Goal: Transaction & Acquisition: Obtain resource

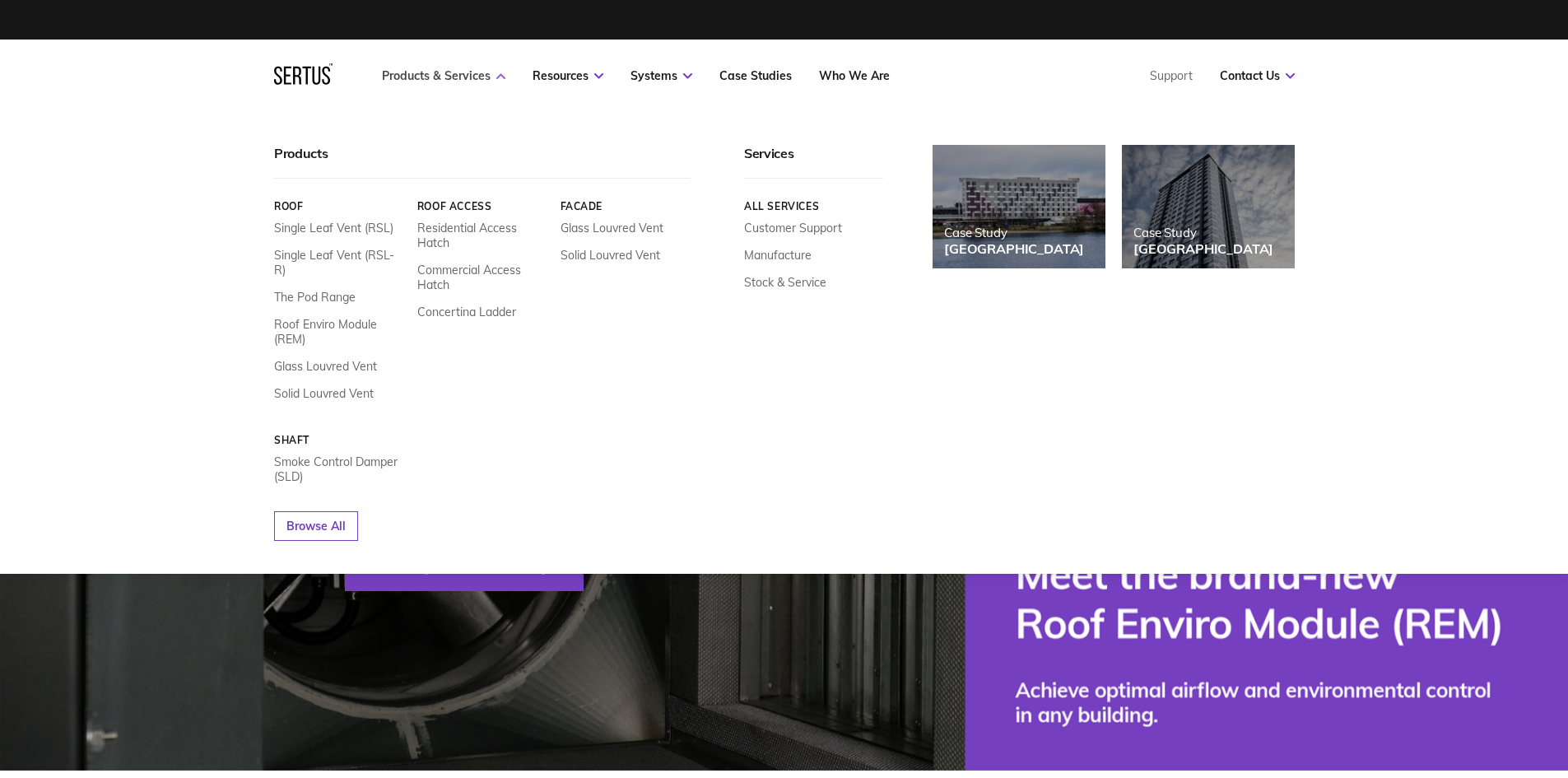
click at [437, 73] on link "Products & Services" at bounding box center [443, 76] width 124 height 15
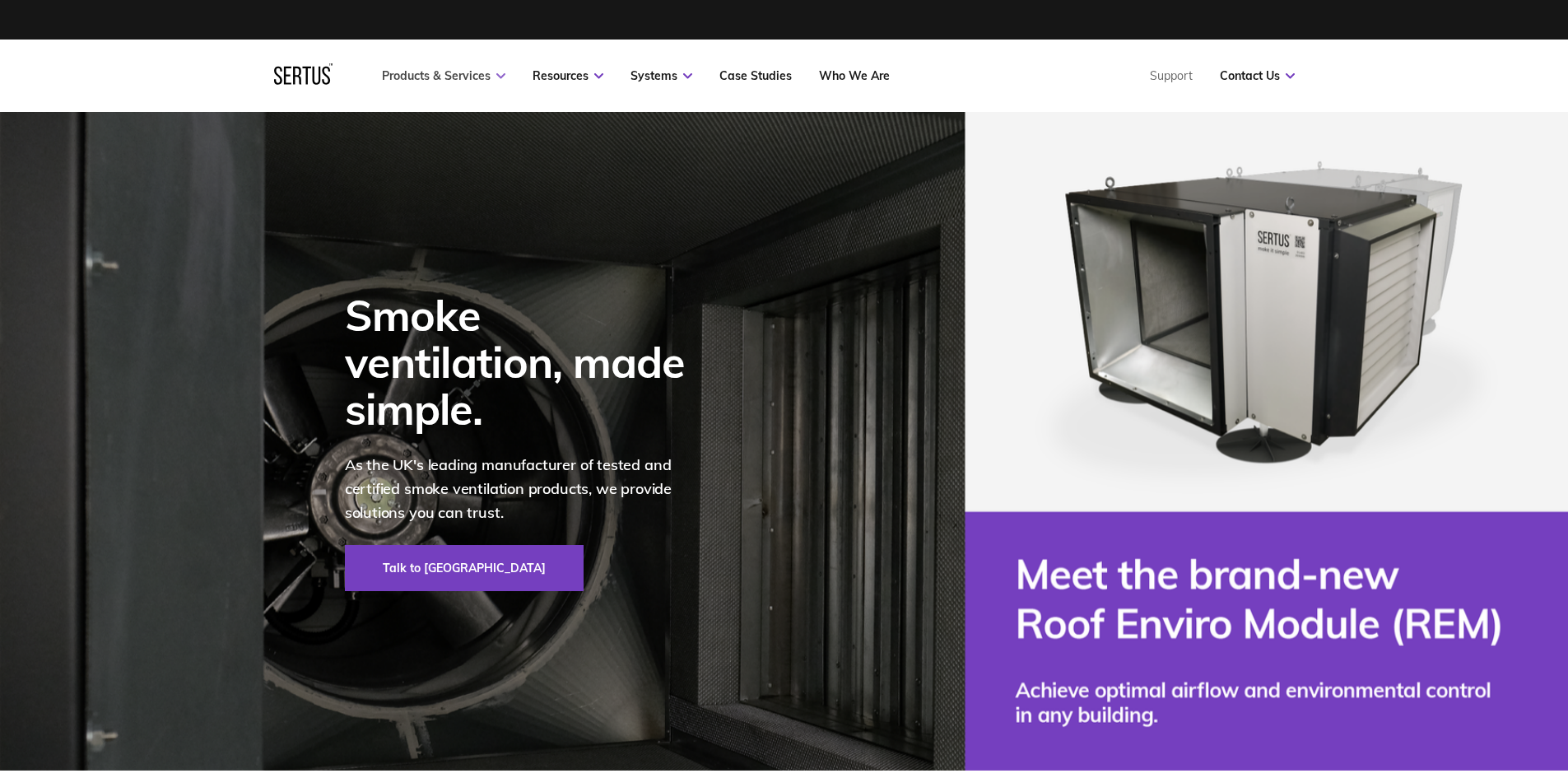
click at [437, 73] on link "Products & Services" at bounding box center [443, 76] width 124 height 15
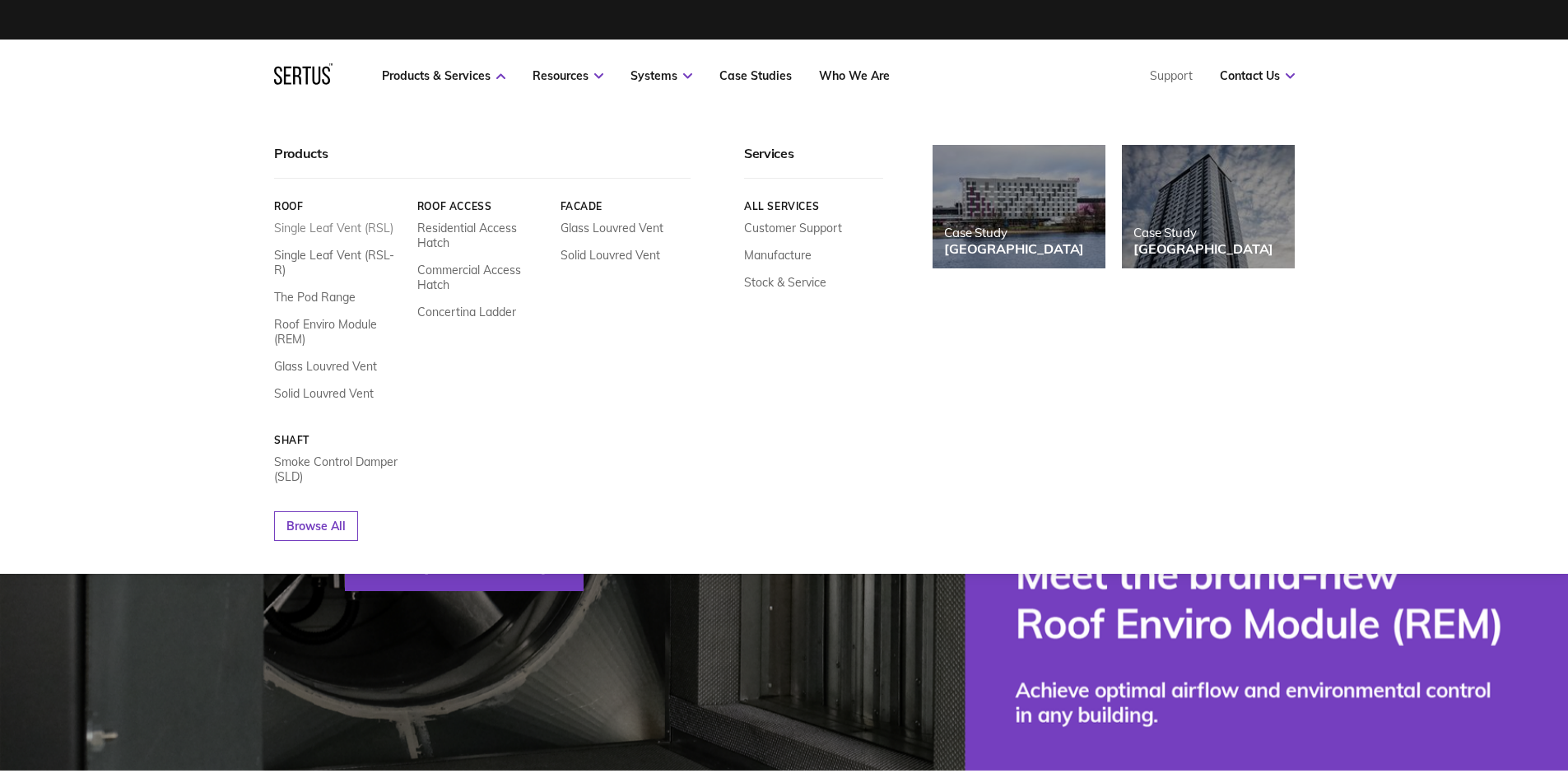
click at [308, 226] on link "Single Leaf Vent (RSL)" at bounding box center [334, 228] width 119 height 15
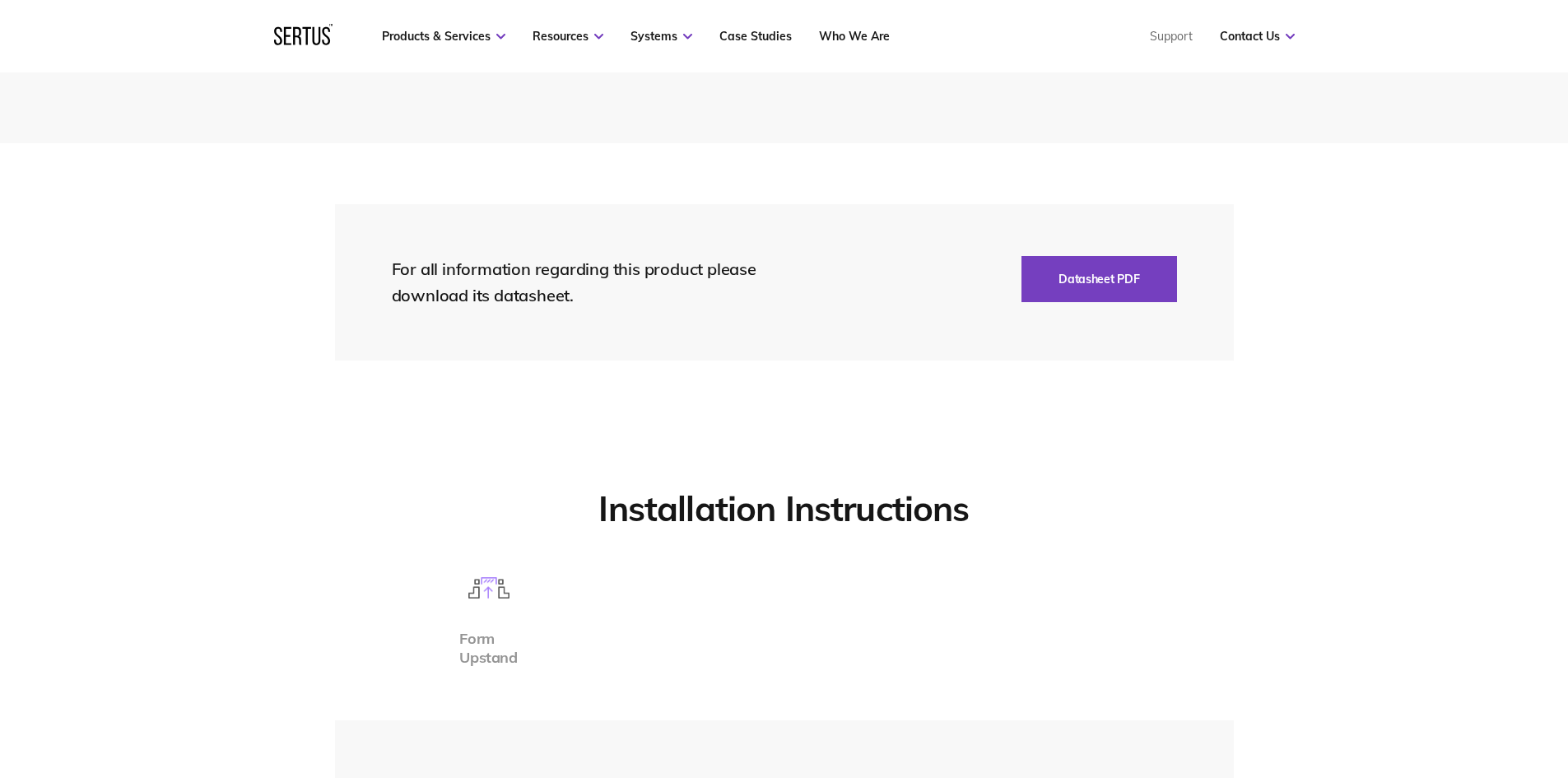
scroll to position [3624, 0]
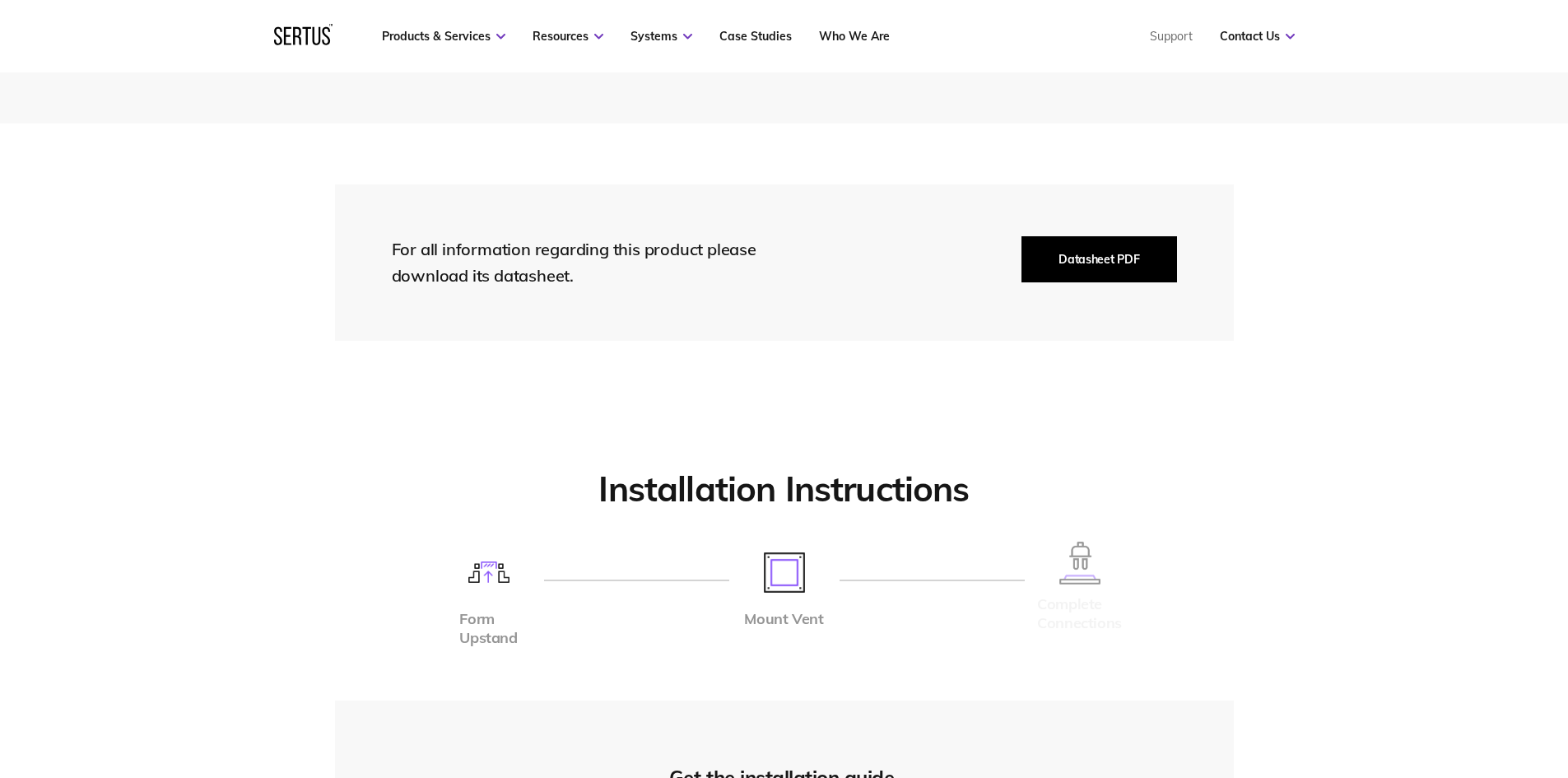
click at [1112, 251] on button "Datasheet PDF" at bounding box center [1098, 259] width 155 height 46
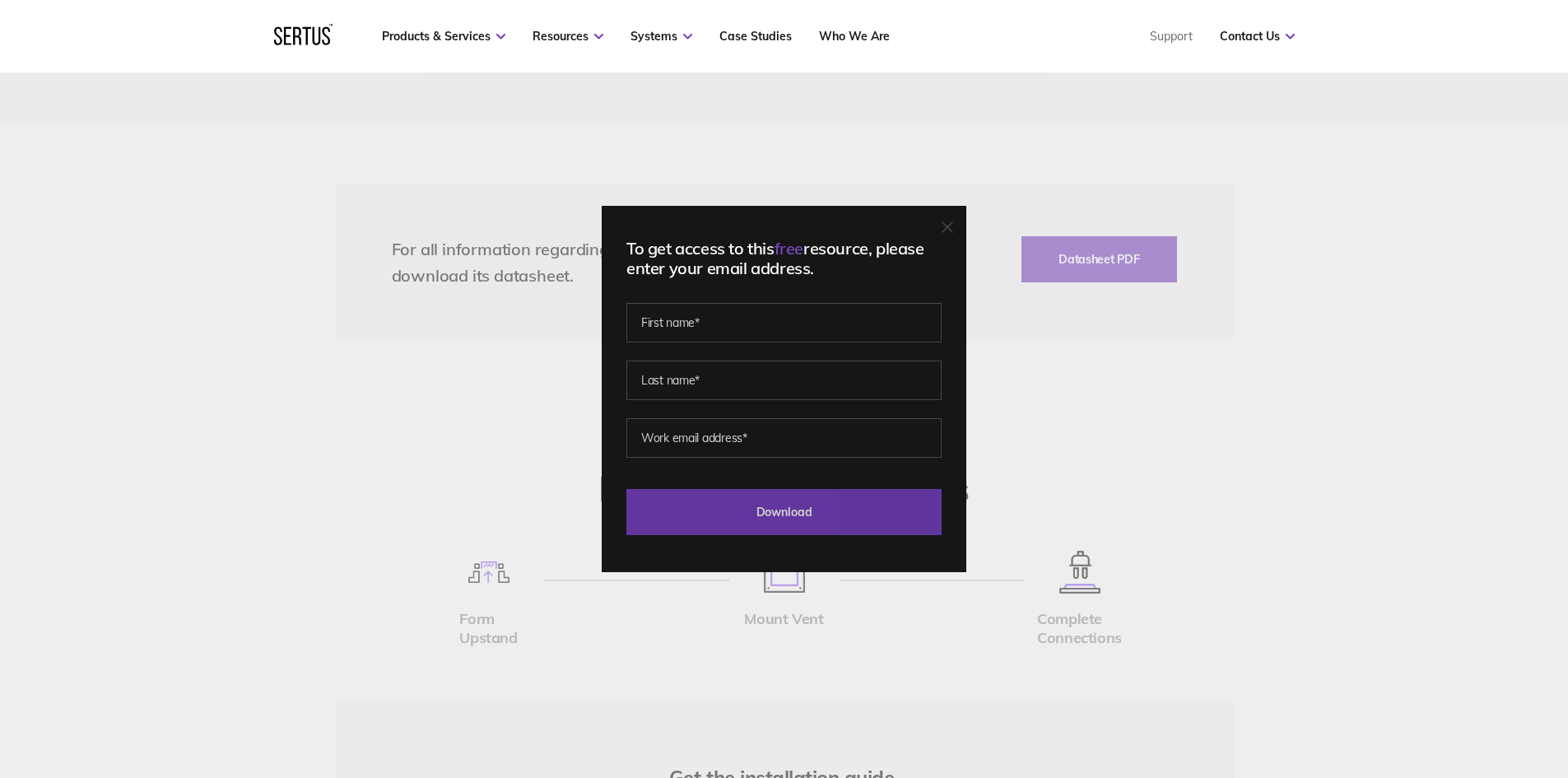
click at [804, 514] on input "Download" at bounding box center [784, 512] width 316 height 46
click at [953, 222] on icon at bounding box center [947, 227] width 12 height 12
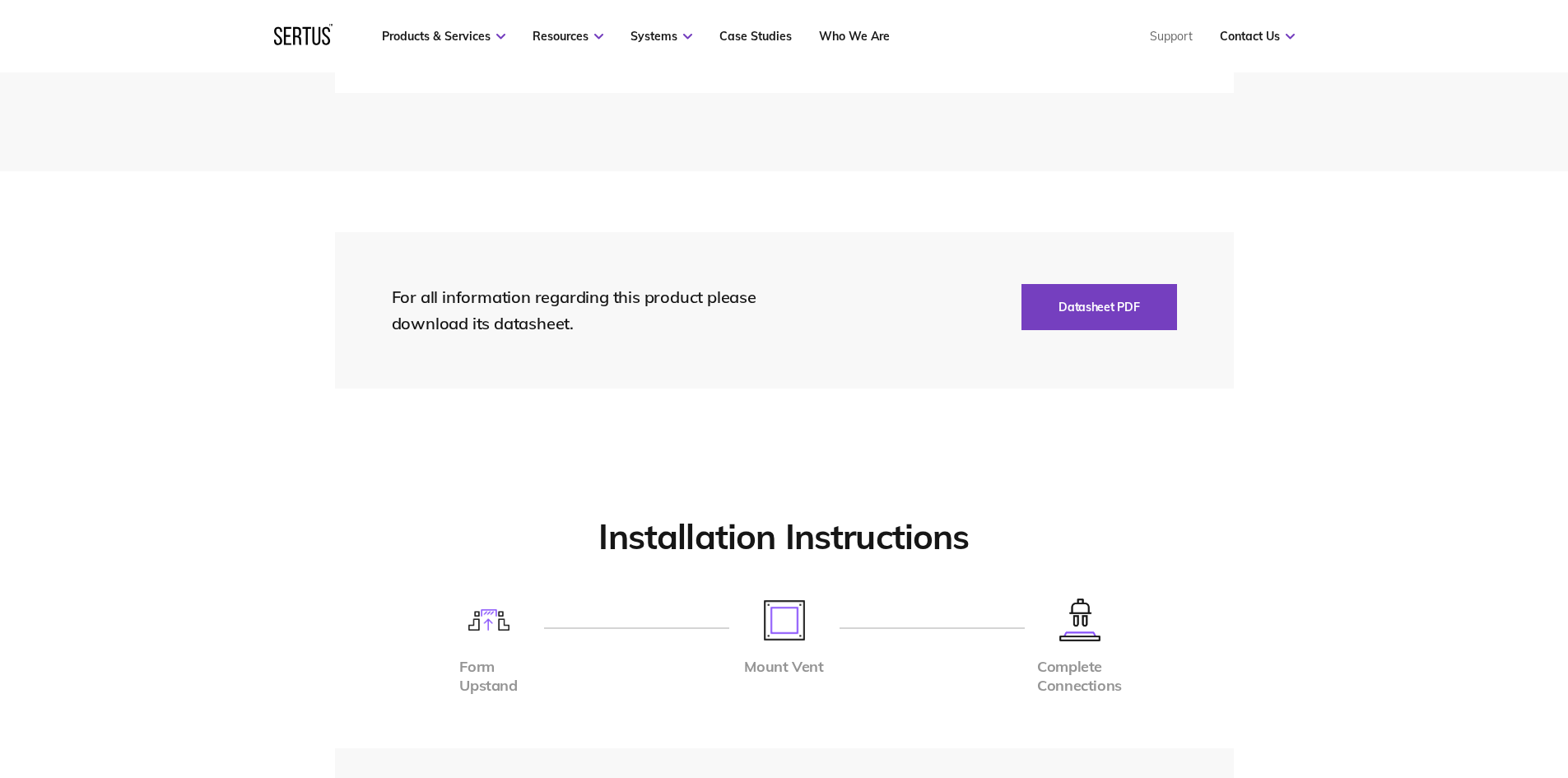
scroll to position [3532, 0]
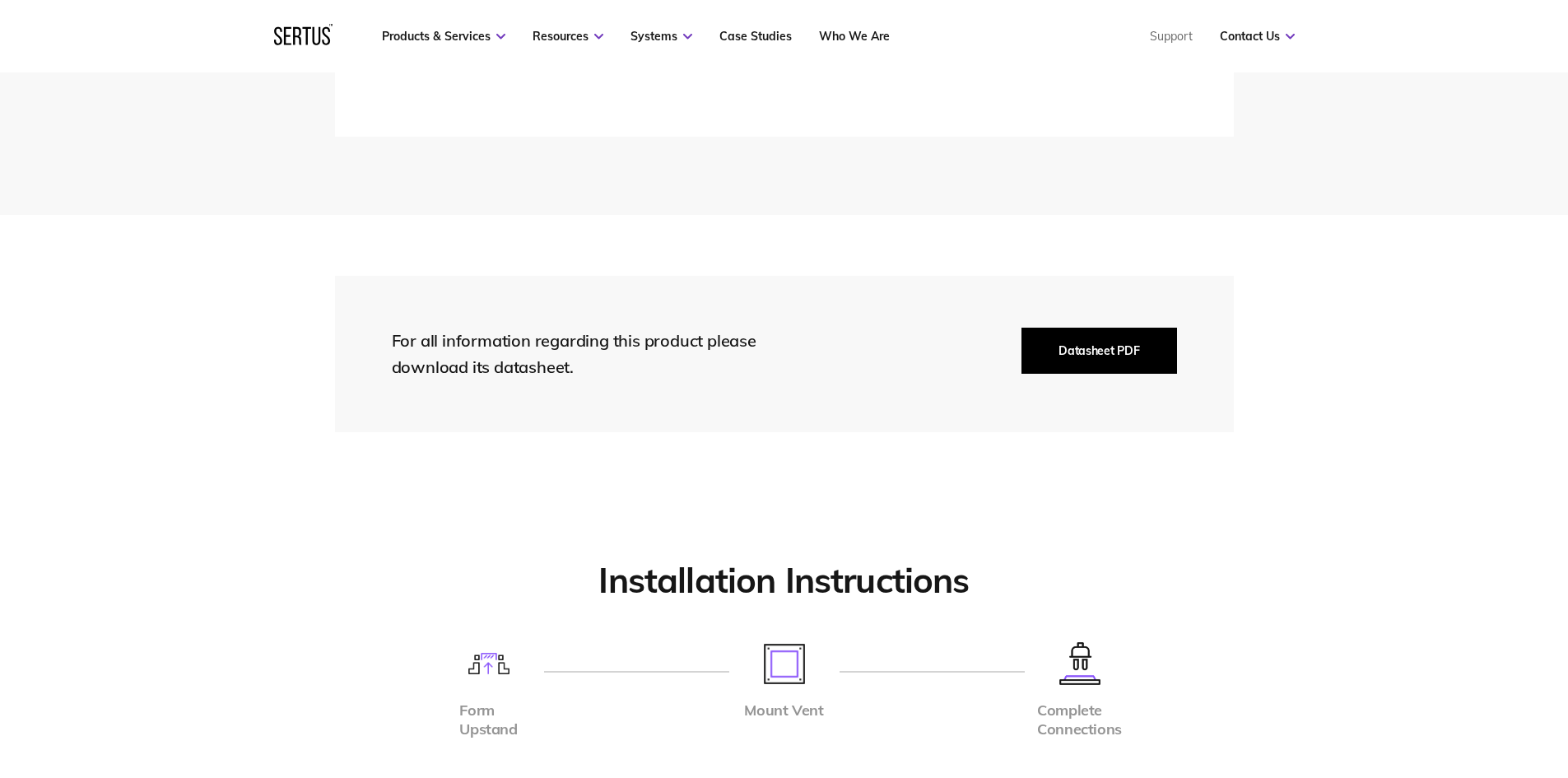
click at [1087, 337] on button "Datasheet PDF" at bounding box center [1098, 351] width 155 height 46
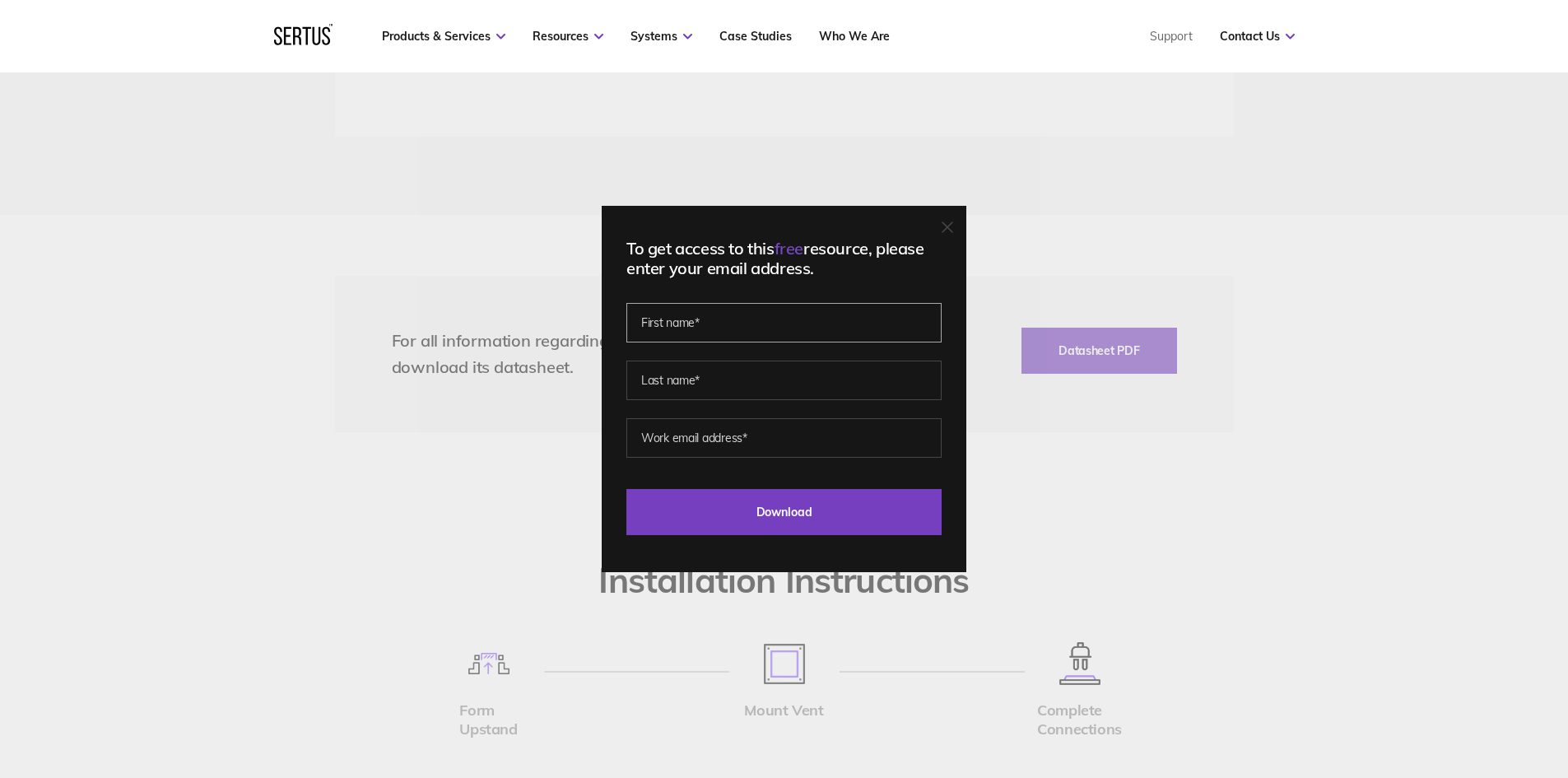
click at [717, 333] on input "text" at bounding box center [784, 322] width 316 height 39
type input "[PERSON_NAME]"
drag, startPoint x: 767, startPoint y: 438, endPoint x: 629, endPoint y: 436, distance: 138.0
click at [629, 436] on div "To get access to this free resource, please enter your email address. [PERSON_N…" at bounding box center [784, 389] width 365 height 366
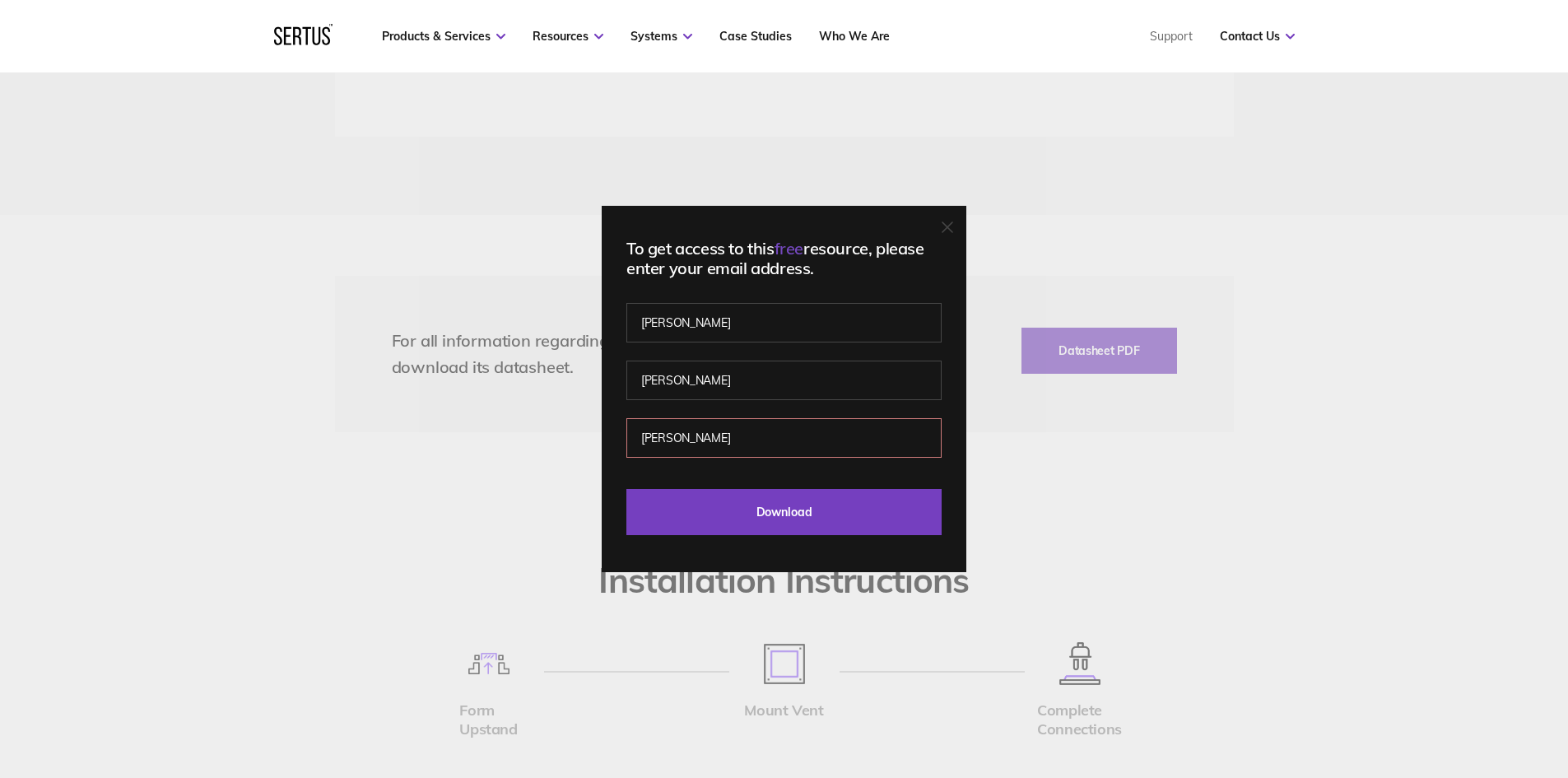
type input "[PERSON_NAME][EMAIL_ADDRESS][PERSON_NAME][DOMAIN_NAME]"
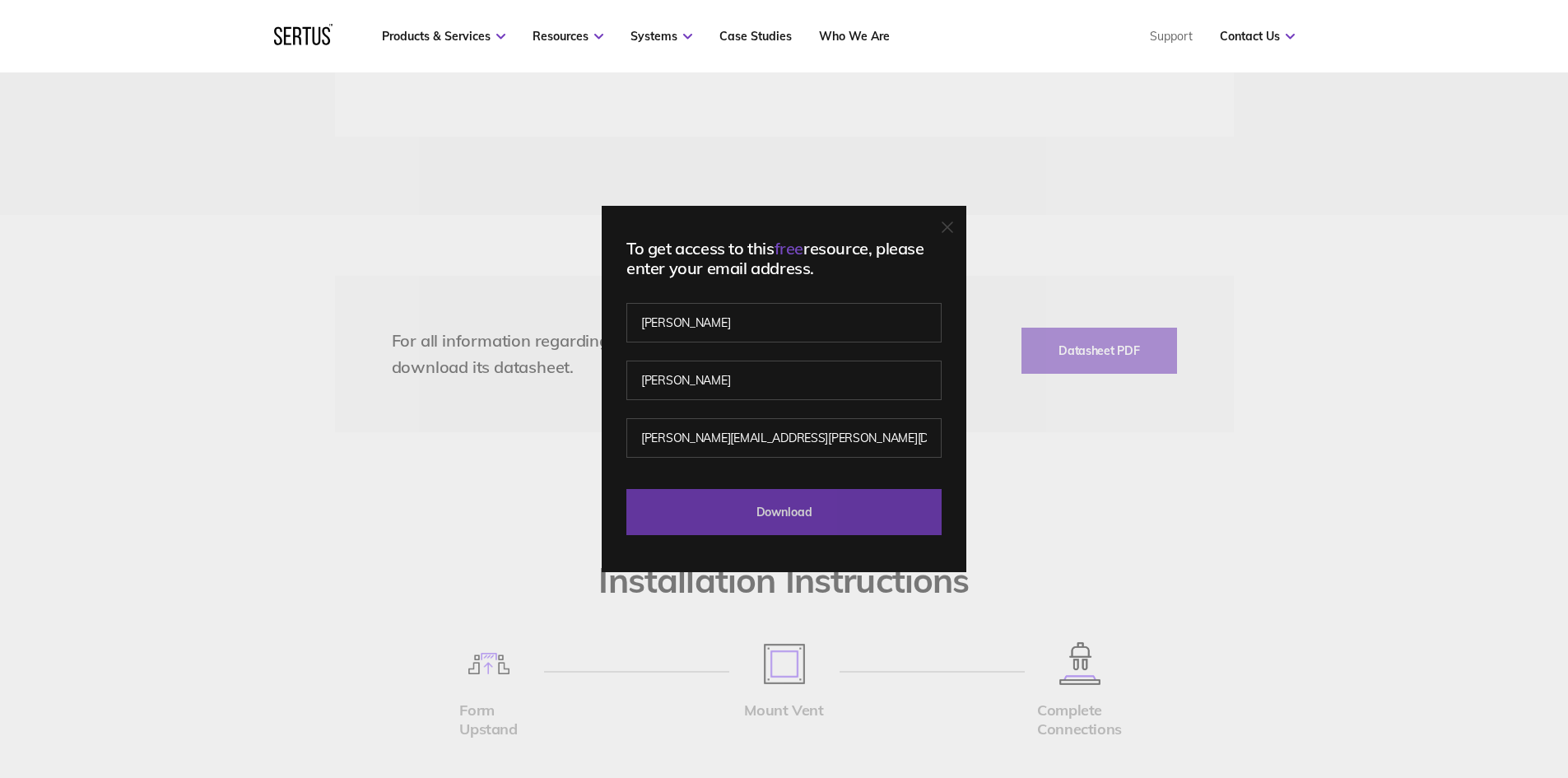
click at [831, 517] on input "Download" at bounding box center [784, 512] width 316 height 46
